Goal: Check status: Check status

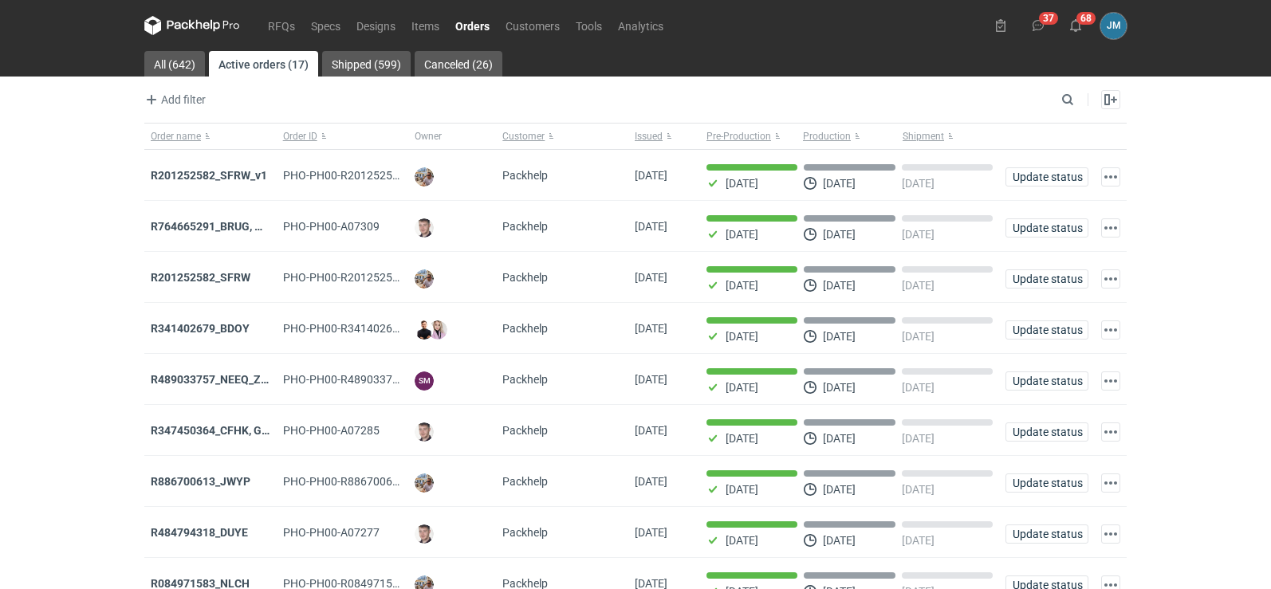
click at [178, 33] on icon at bounding box center [192, 25] width 96 height 19
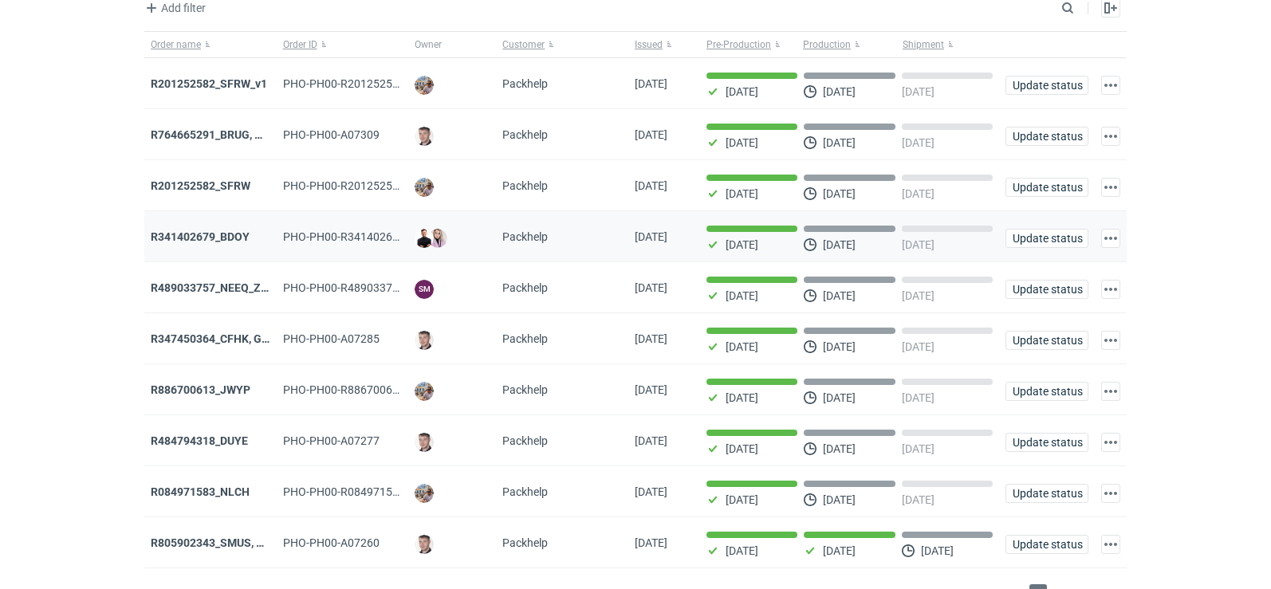
scroll to position [130, 0]
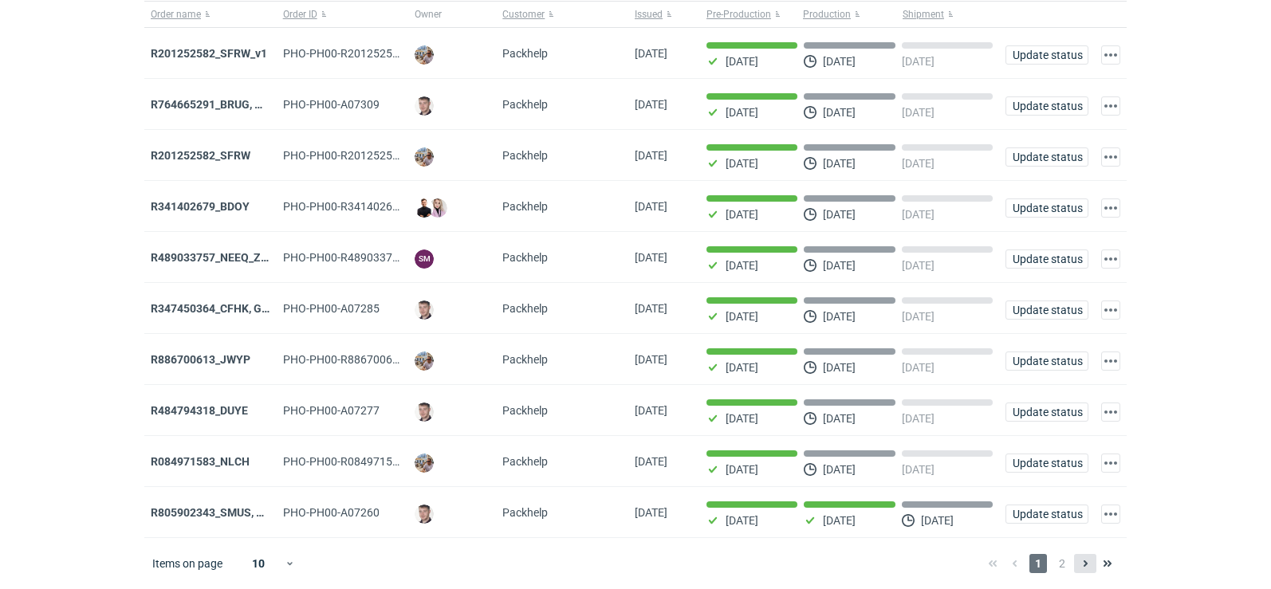
click at [1074, 566] on button at bounding box center [1085, 563] width 22 height 19
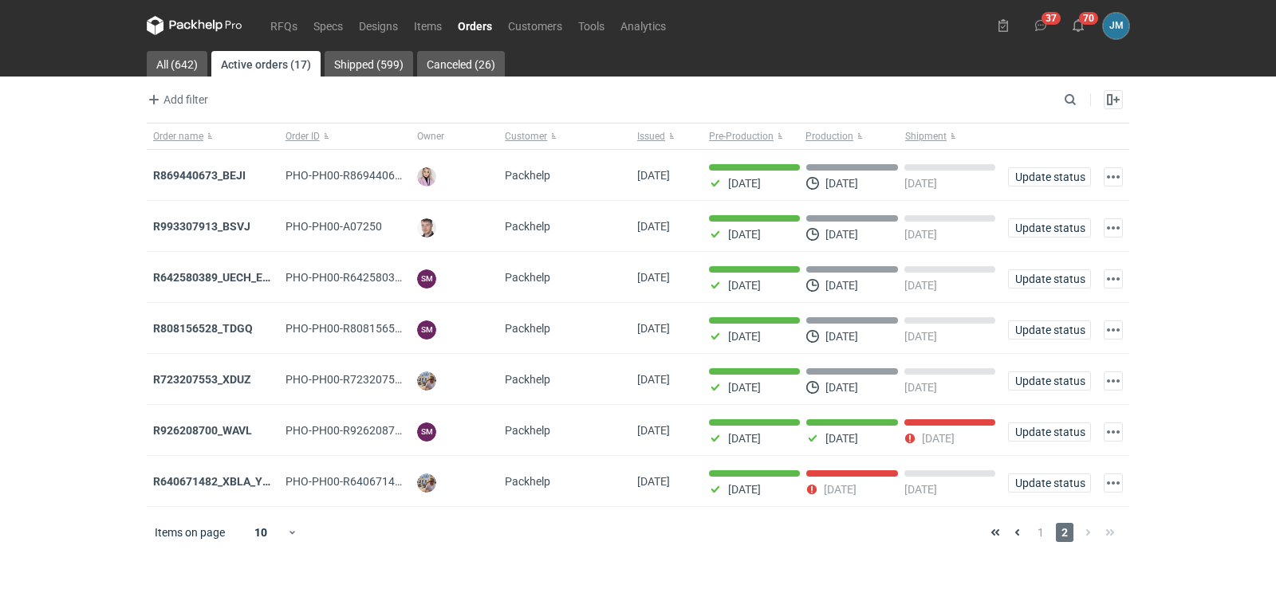
click at [203, 23] on icon at bounding box center [202, 25] width 6 height 10
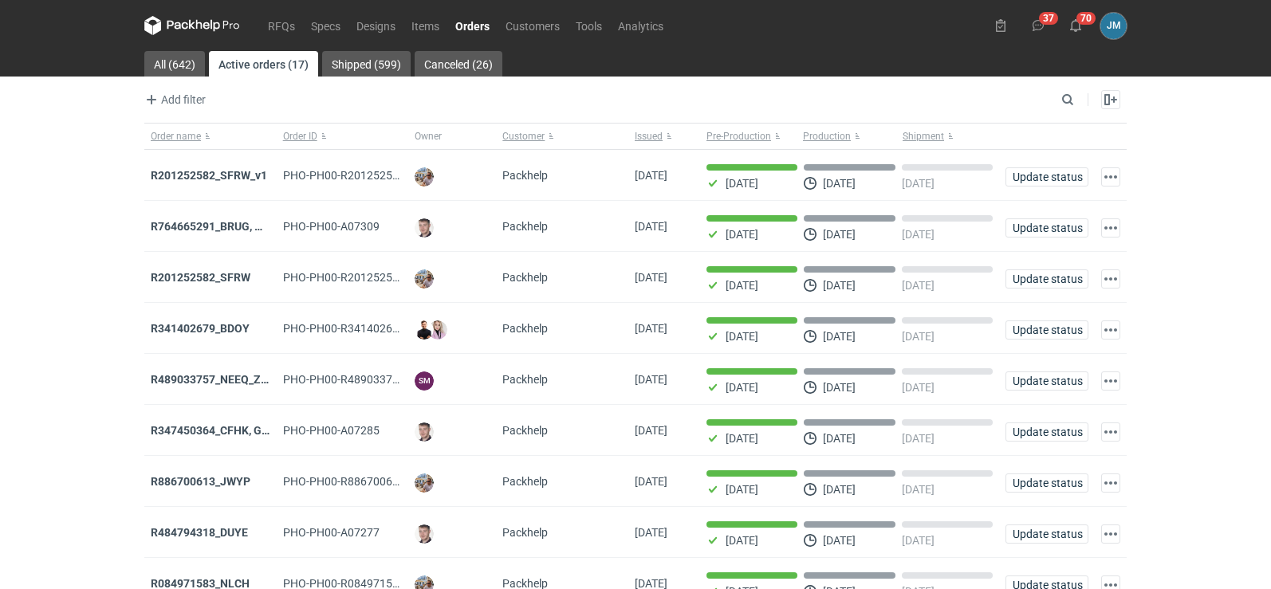
click at [167, 18] on icon at bounding box center [192, 25] width 96 height 19
click at [177, 71] on link "All (642)" at bounding box center [174, 64] width 61 height 26
click at [188, 27] on icon at bounding box center [192, 25] width 96 height 19
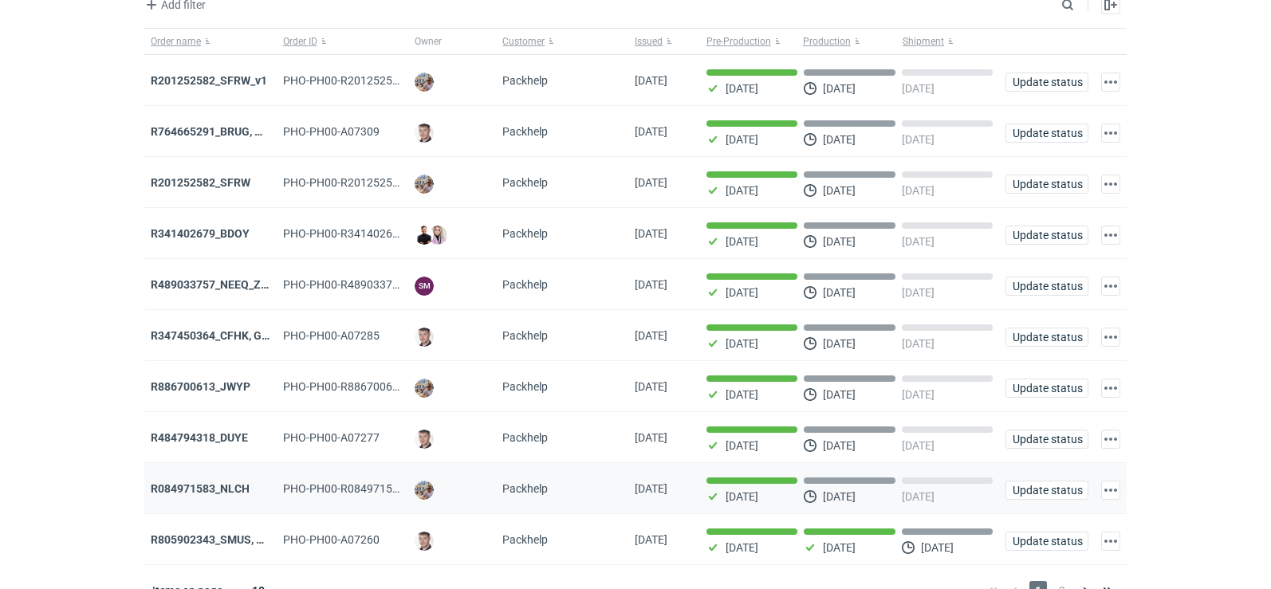
scroll to position [130, 0]
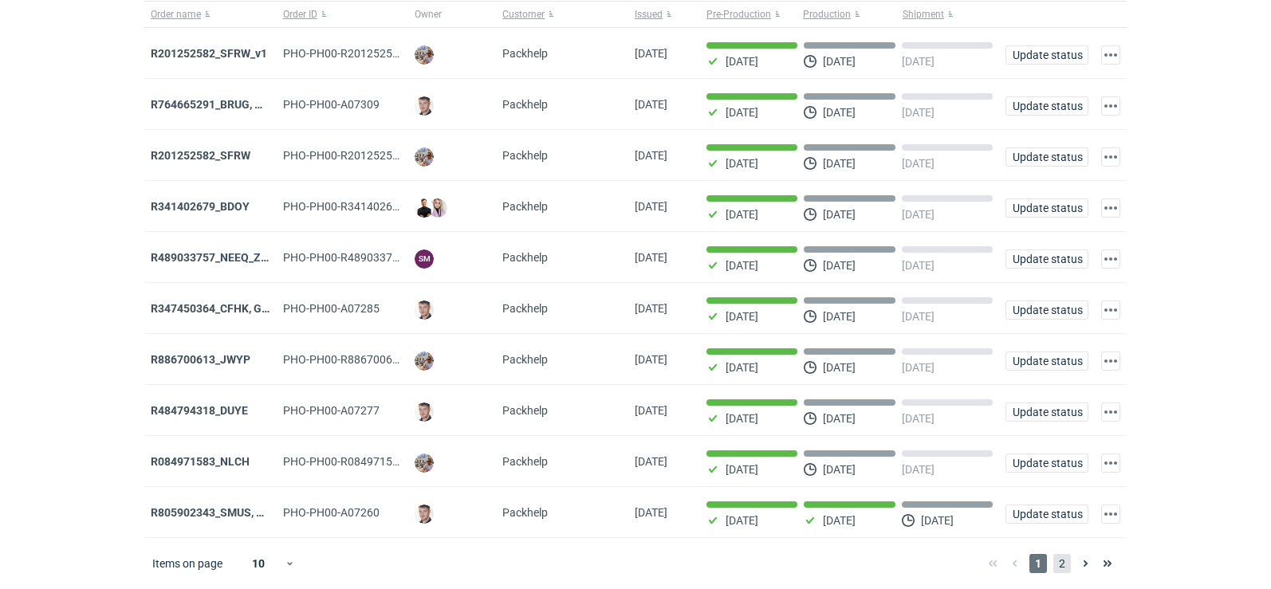
click at [1065, 567] on span "2" at bounding box center [1062, 563] width 18 height 19
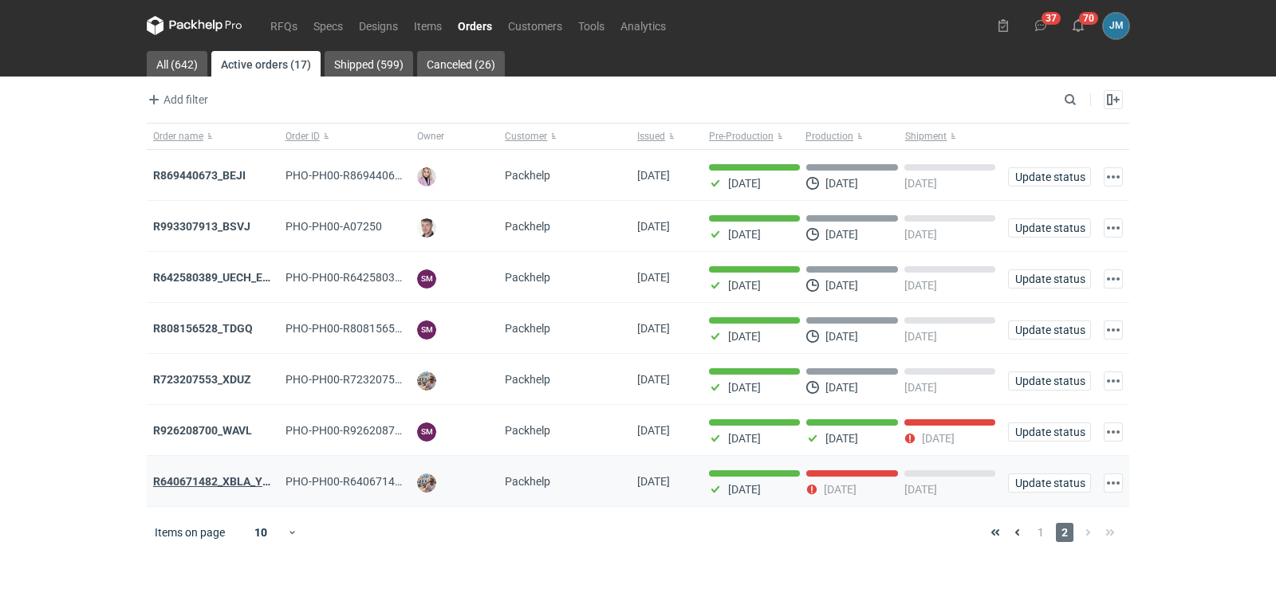
click at [193, 484] on strong "R640671482_XBLA_YSXL_LGDV_BUVN_WVLV" at bounding box center [269, 481] width 232 height 13
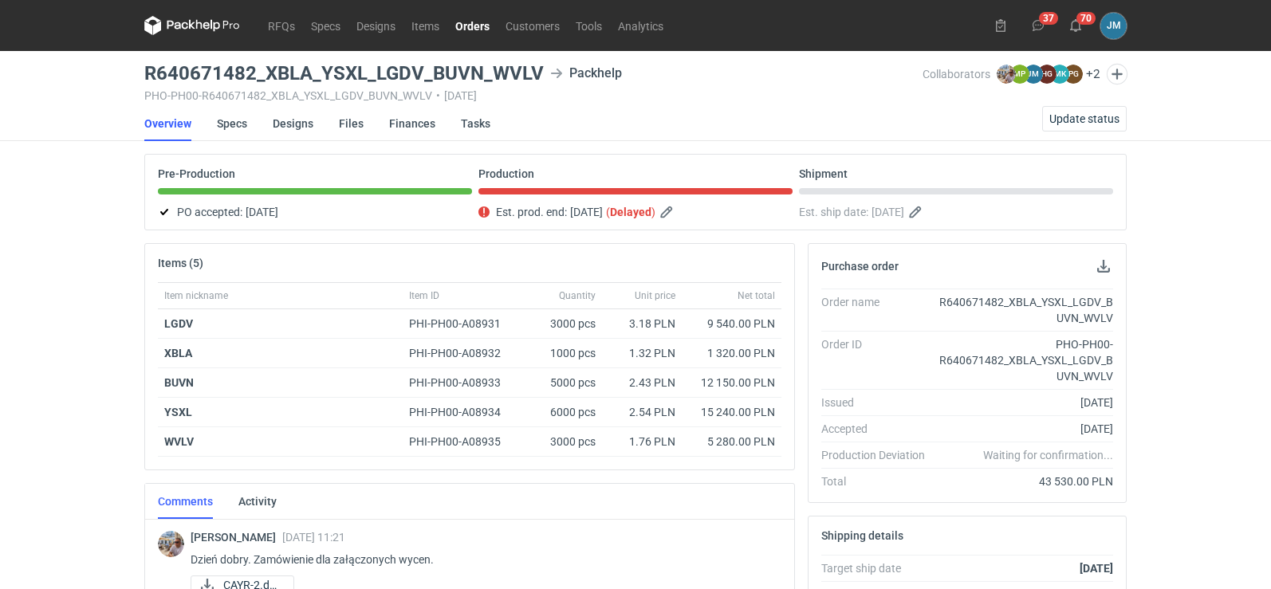
click at [199, 21] on icon at bounding box center [192, 25] width 96 height 19
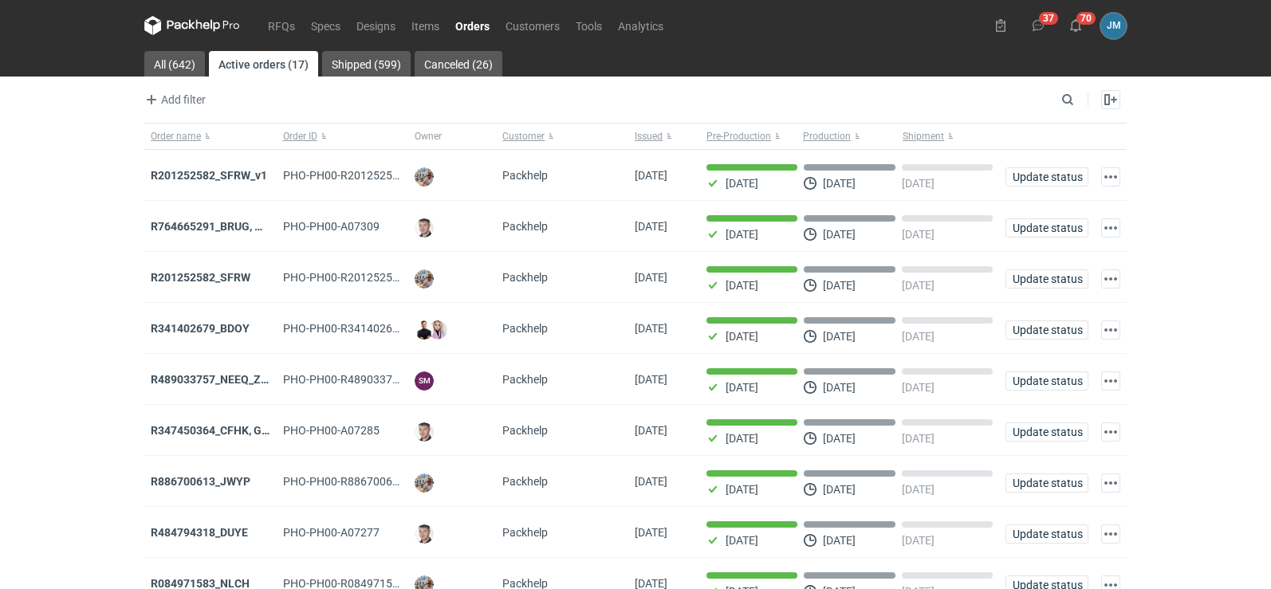
click at [194, 37] on nav "RFQs Specs Designs Items Orders Customers Tools Analytics" at bounding box center [407, 25] width 527 height 51
click at [191, 33] on icon at bounding box center [192, 25] width 96 height 19
click at [170, 30] on icon at bounding box center [192, 25] width 96 height 19
click at [182, 31] on icon at bounding box center [192, 25] width 96 height 19
click at [177, 21] on icon at bounding box center [192, 25] width 96 height 19
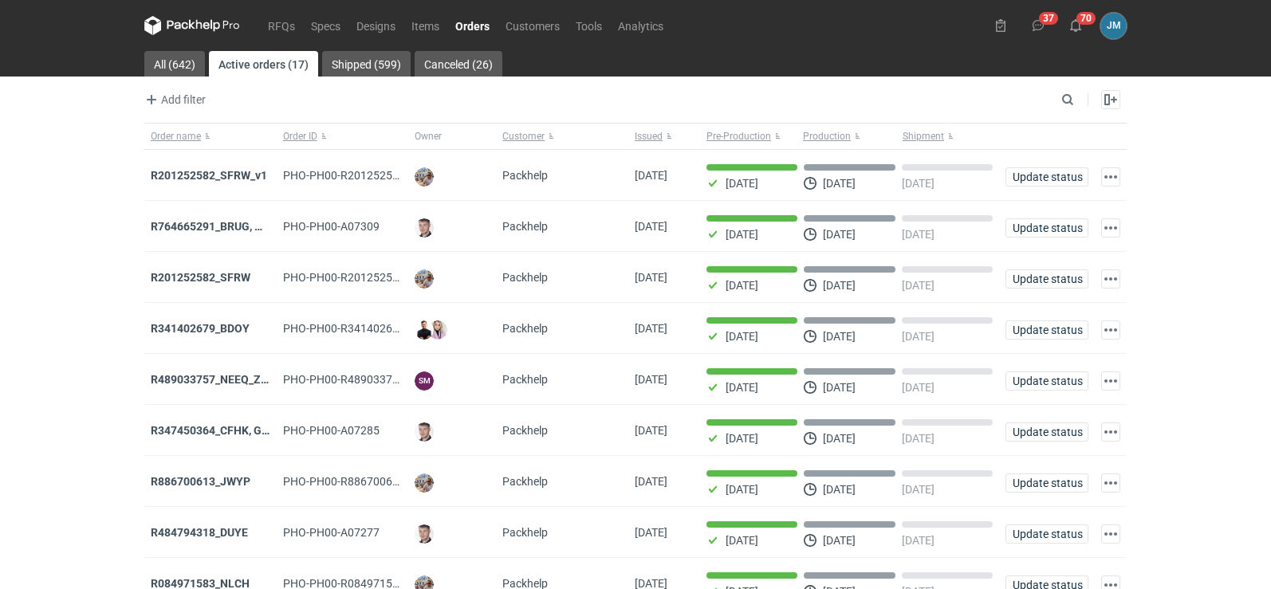
click at [178, 22] on icon at bounding box center [177, 25] width 21 height 9
click at [216, 28] on icon at bounding box center [215, 26] width 10 height 12
click at [176, 20] on icon at bounding box center [192, 25] width 96 height 19
